Goal: Check status: Check status

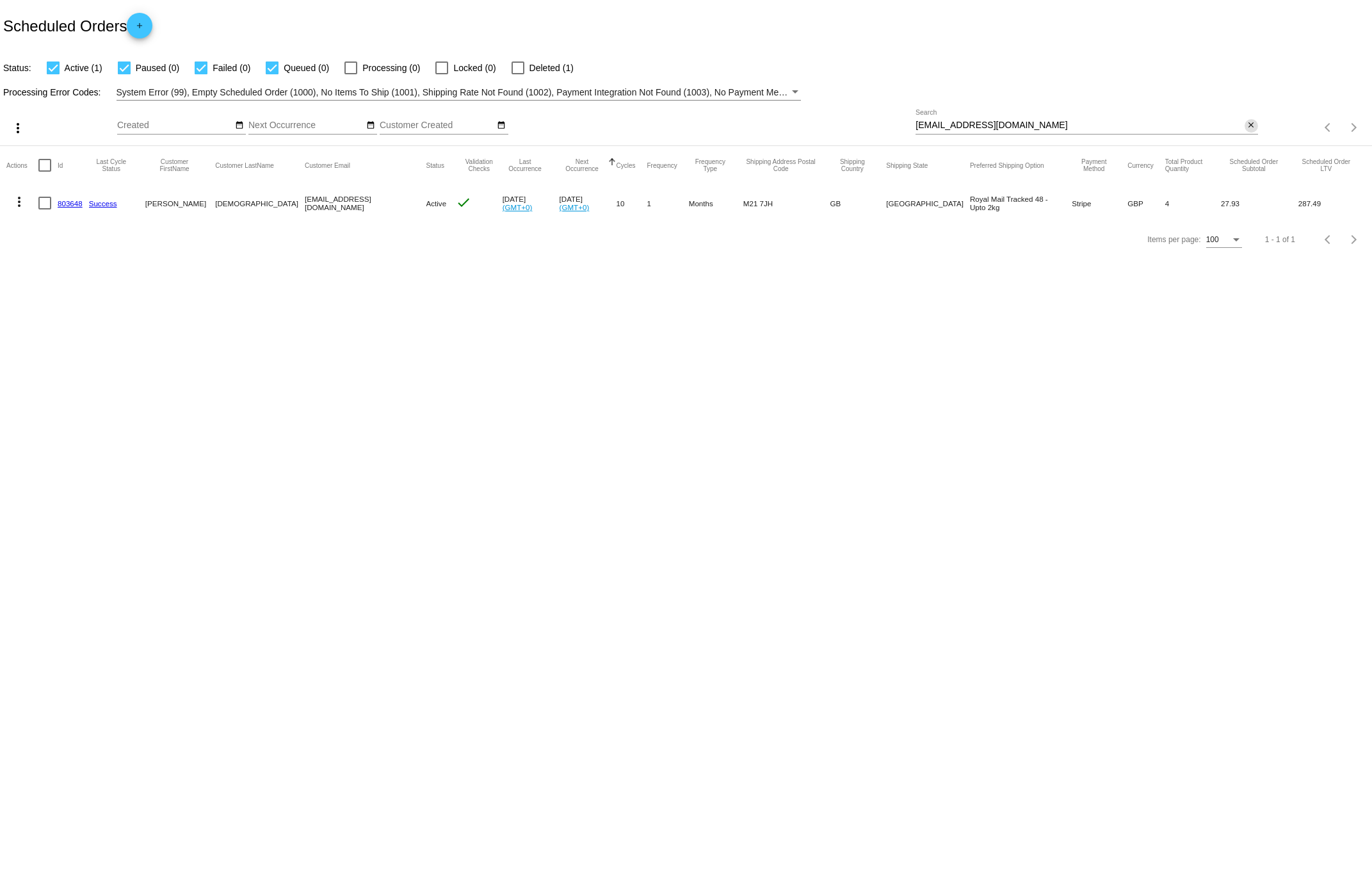
click at [1252, 128] on mat-icon "close" at bounding box center [1250, 125] width 9 height 10
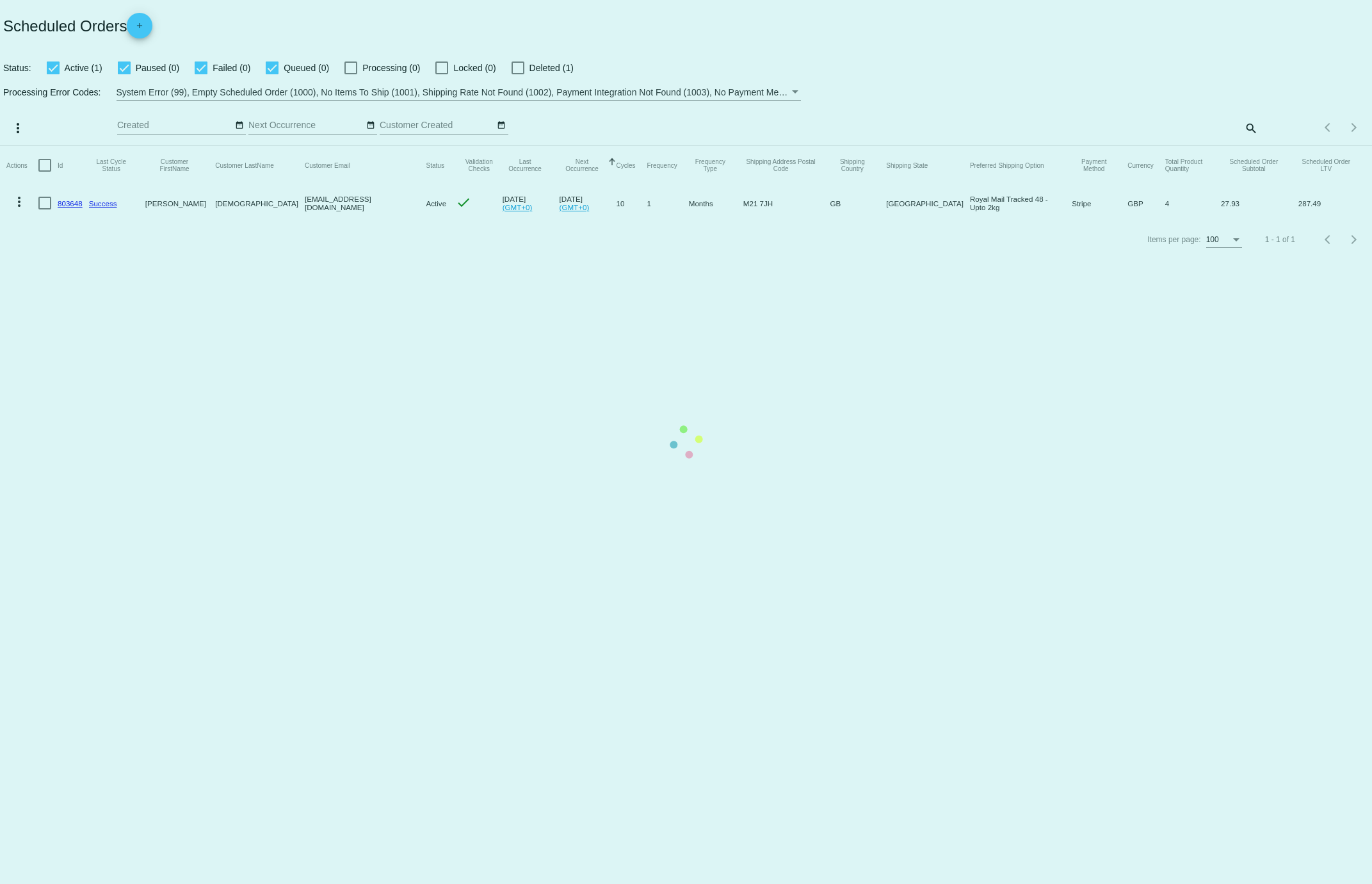
click at [1251, 146] on mat-table "Actions Id Last Cycle Status Customer FirstName Customer LastName Customer Emai…" at bounding box center [686, 183] width 1372 height 76
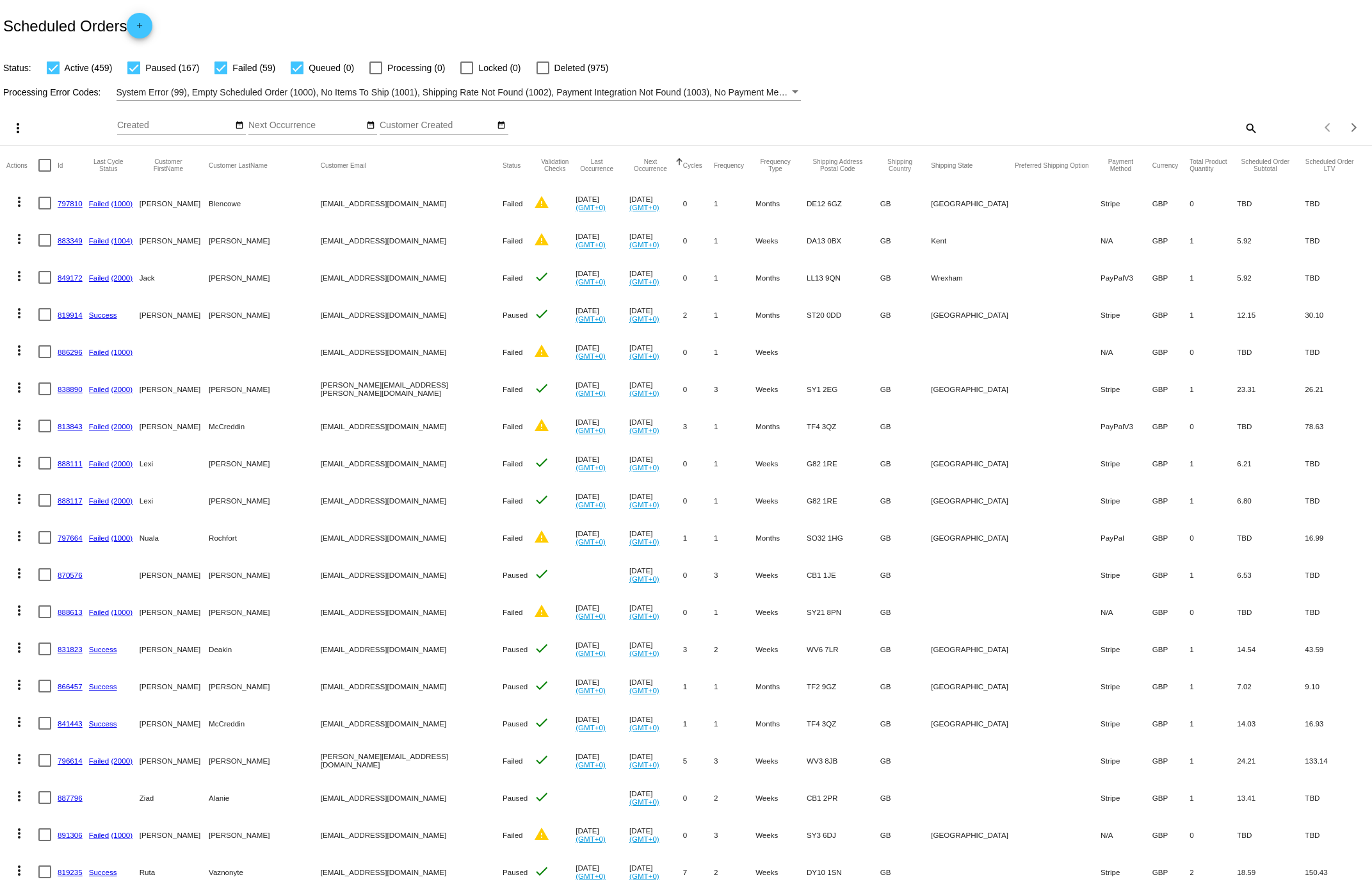
click at [1244, 127] on mat-icon "search" at bounding box center [1250, 128] width 15 height 20
click at [999, 124] on input "Search" at bounding box center [1087, 125] width 342 height 10
type input "990402"
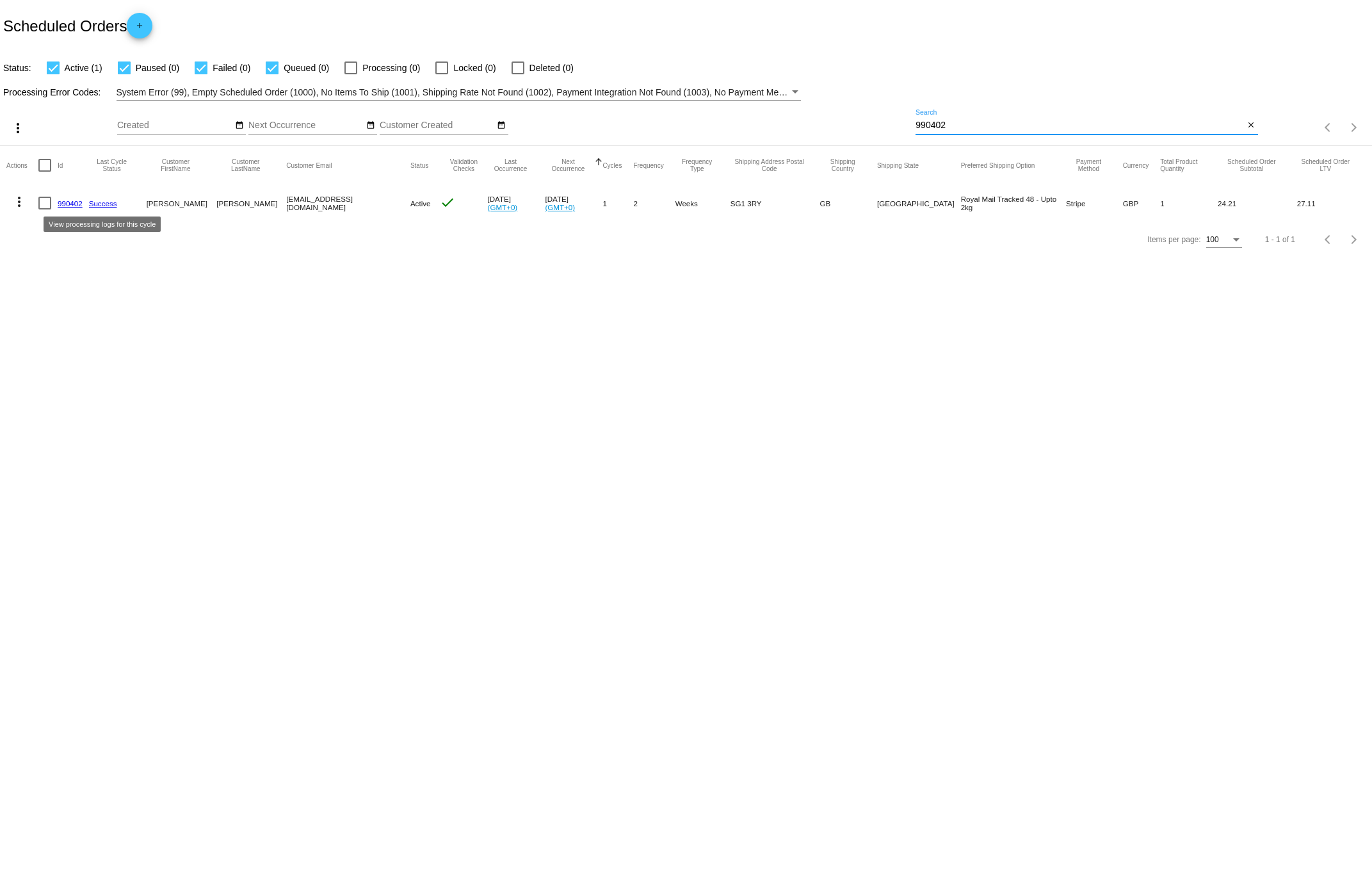
click at [98, 205] on link "Success" at bounding box center [103, 204] width 28 height 8
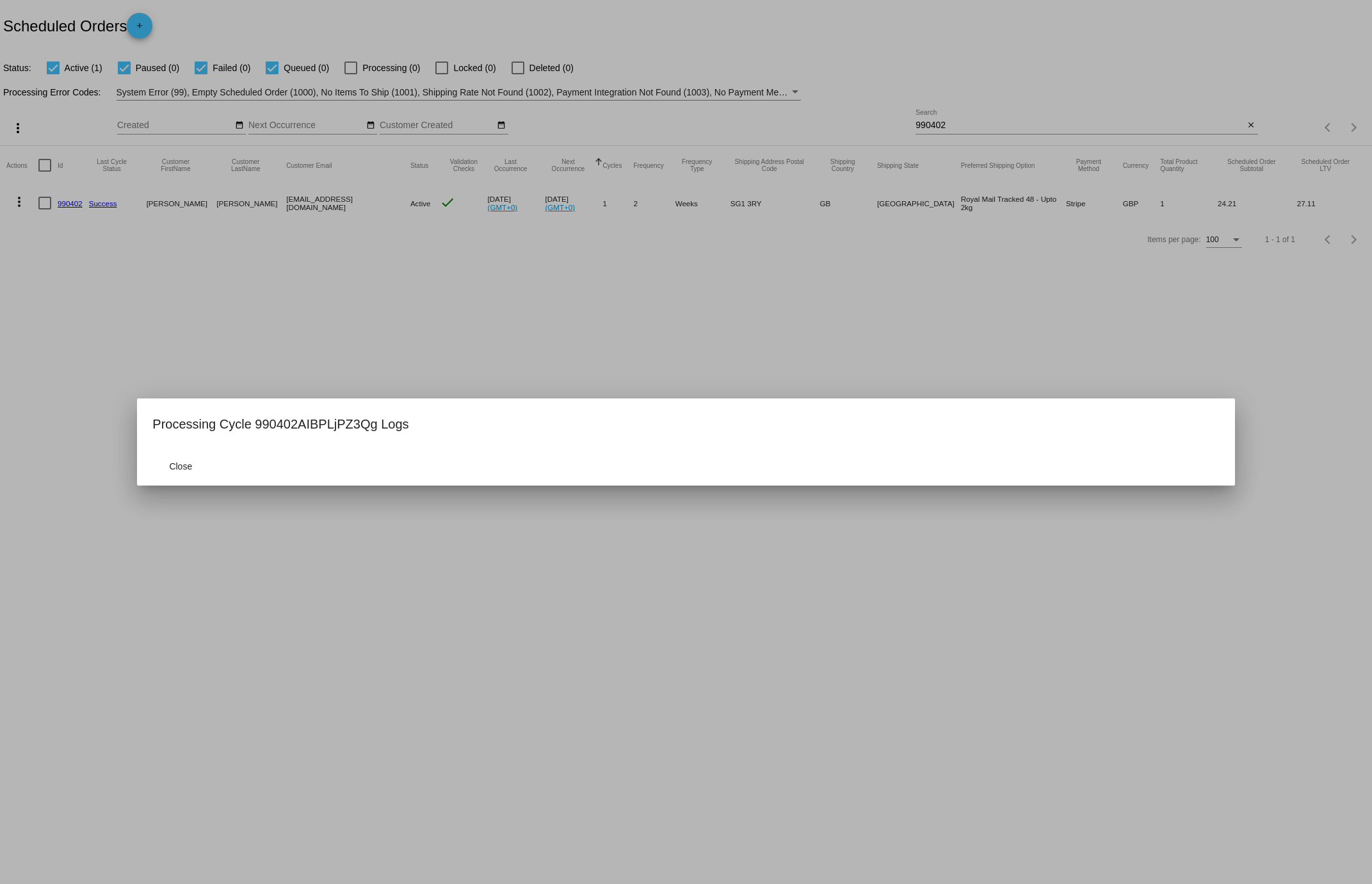
click at [208, 265] on div at bounding box center [686, 442] width 1372 height 884
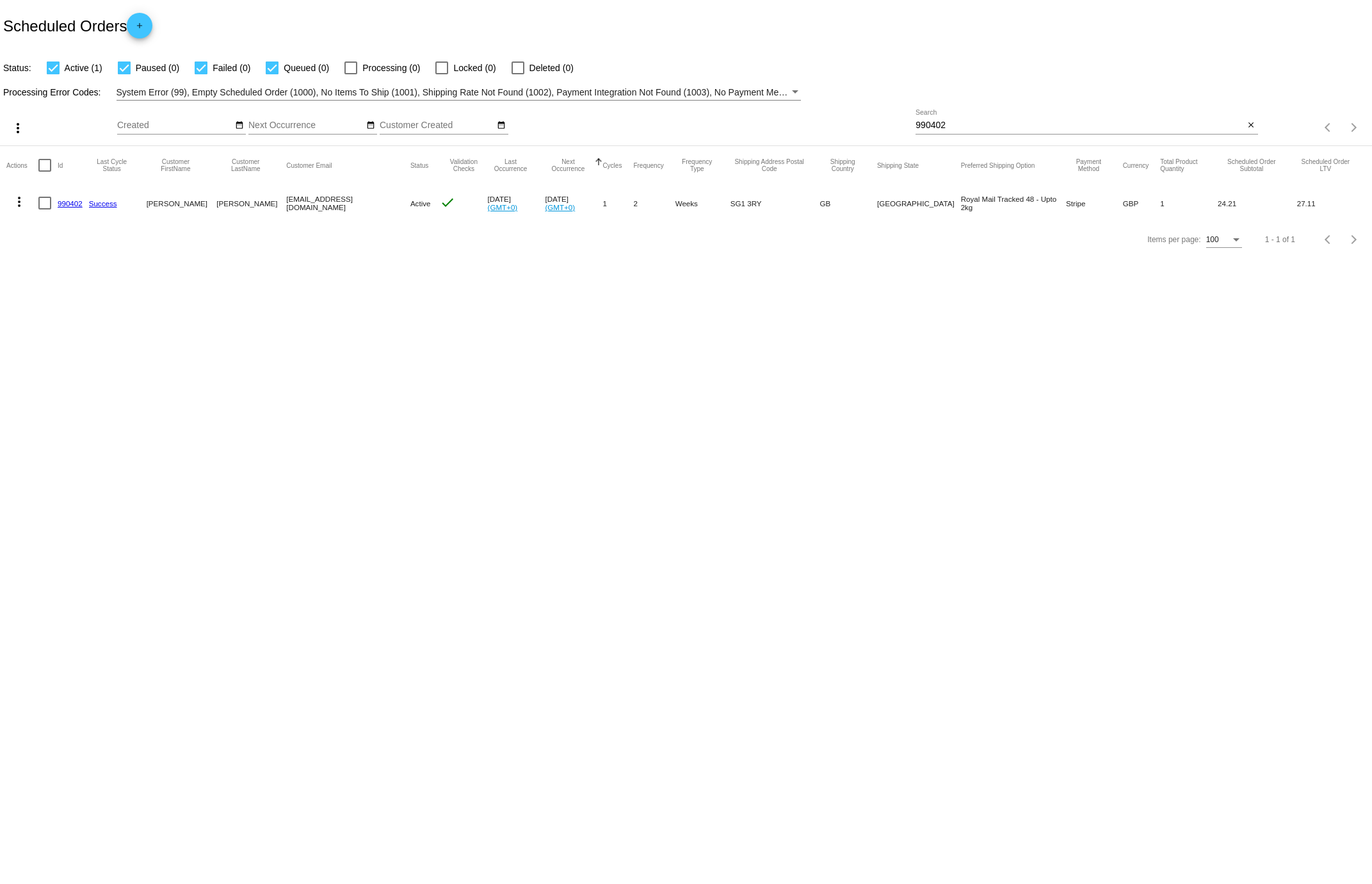
drag, startPoint x: 287, startPoint y: 202, endPoint x: 357, endPoint y: 218, distance: 71.8
click at [365, 206] on mat-row "more_vert 990402 Success [PERSON_NAME] [EMAIL_ADDRESS][DOMAIN_NAME] Active chec…" at bounding box center [686, 203] width 1359 height 37
copy mat-row "[EMAIL_ADDRESS][DOMAIN_NAME]"
